Goal: Task Accomplishment & Management: Manage account settings

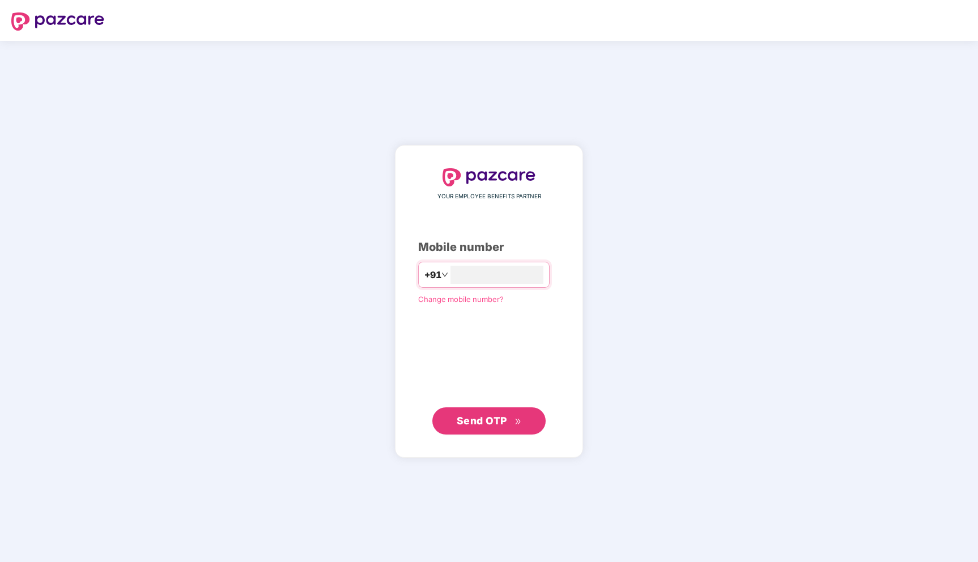
click at [491, 424] on span "Send OTP" at bounding box center [482, 421] width 50 height 12
click at [482, 278] on input "number" at bounding box center [496, 275] width 93 height 18
type input "**********"
click at [461, 423] on span "Send OTP" at bounding box center [482, 421] width 50 height 12
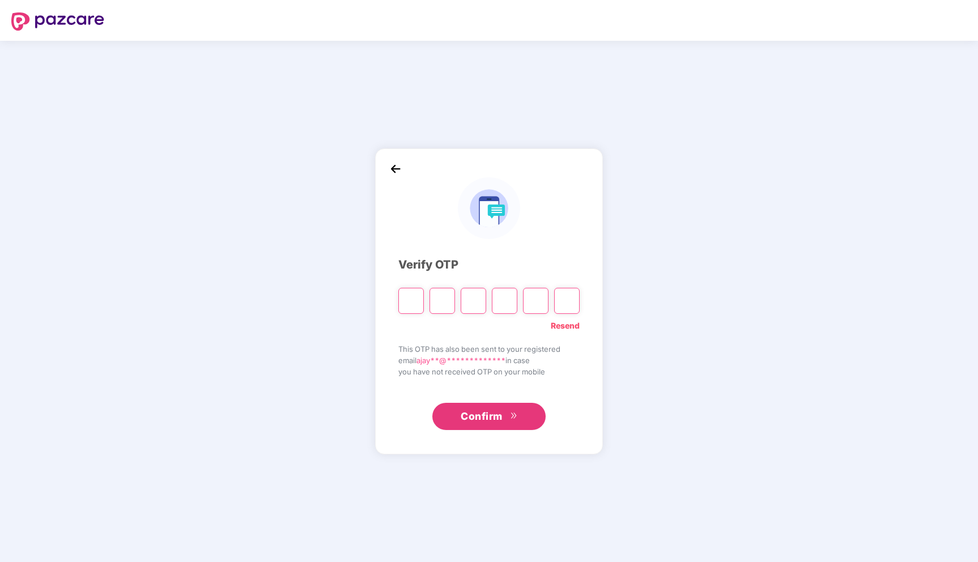
type input "*"
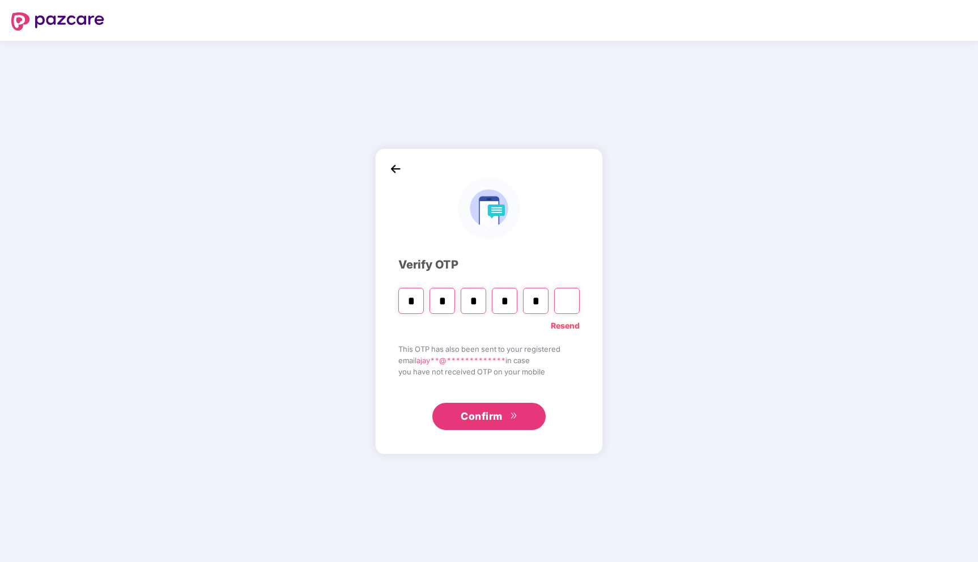
type input "*"
